Goal: Information Seeking & Learning: Understand process/instructions

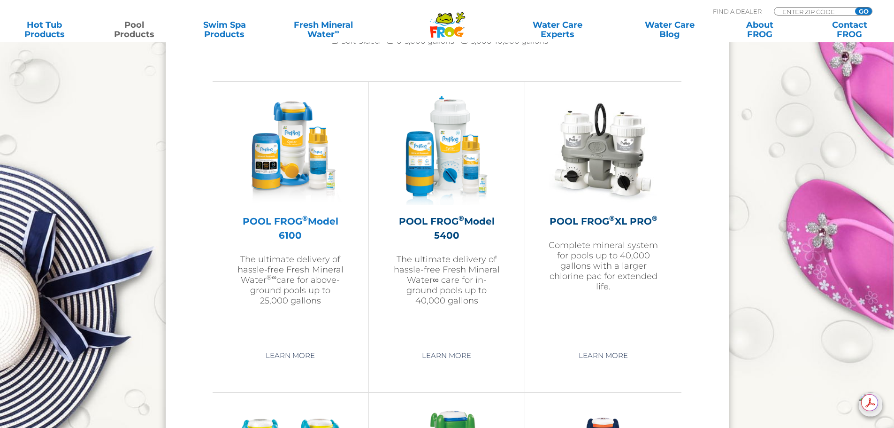
scroll to position [1333, 0]
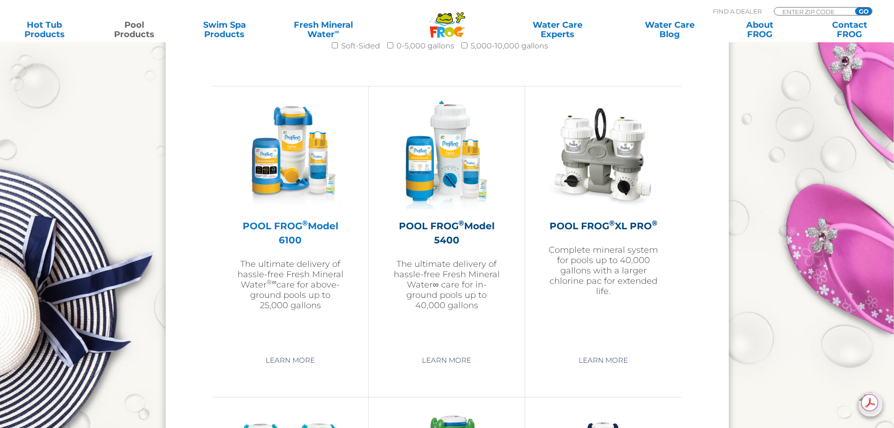
click at [298, 225] on h2 "POOL FROG ® Model 6100" at bounding box center [290, 233] width 109 height 28
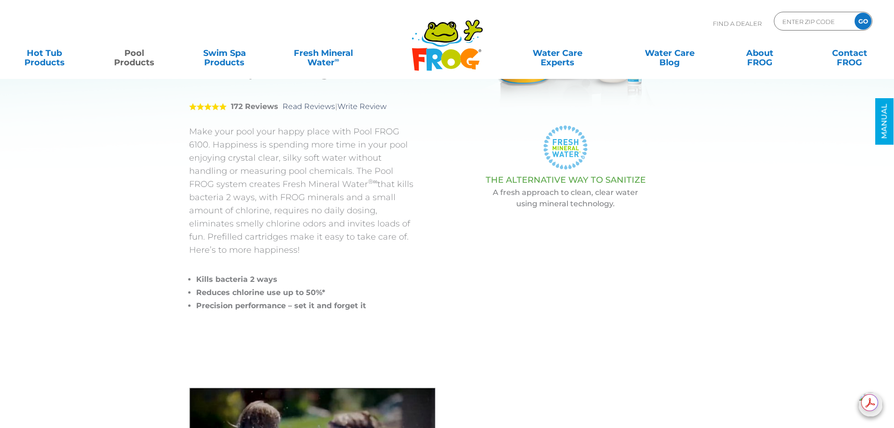
scroll to position [12, 0]
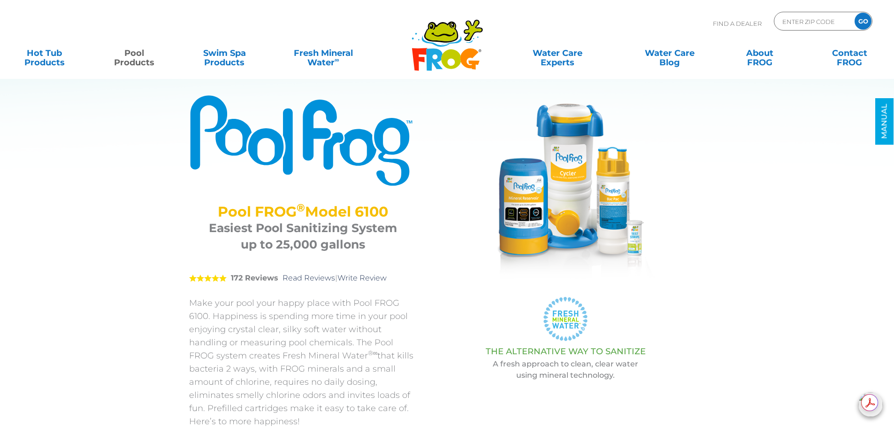
click at [514, 206] on img at bounding box center [566, 188] width 188 height 188
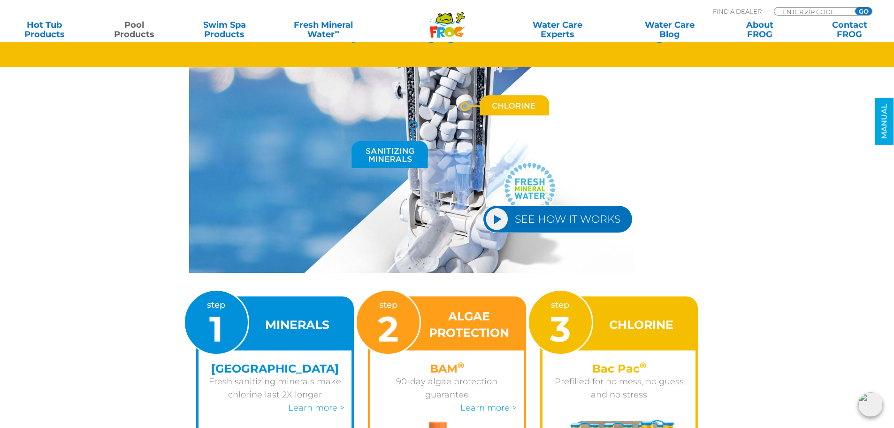
scroll to position [1091, 0]
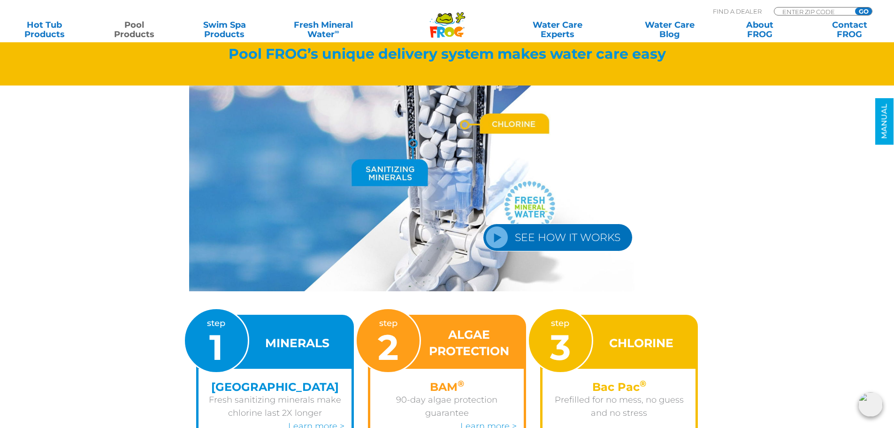
click at [556, 240] on link "SEE HOW IT WORKS" at bounding box center [558, 237] width 150 height 28
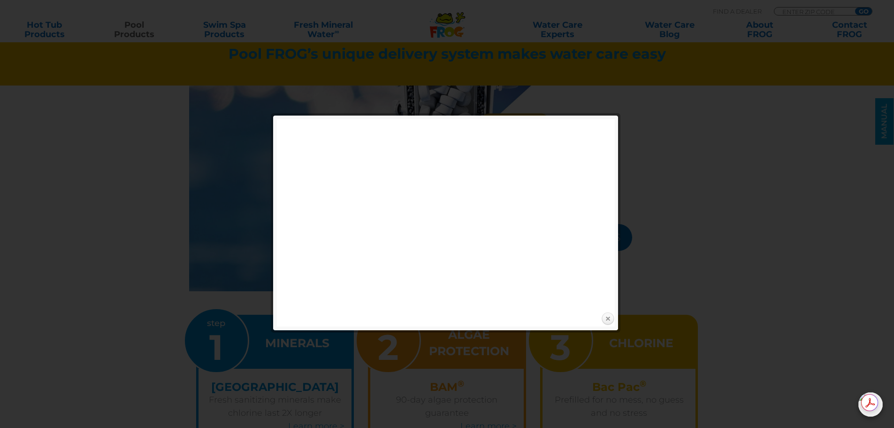
click at [606, 316] on link "Close" at bounding box center [608, 319] width 14 height 14
